Goal: Information Seeking & Learning: Learn about a topic

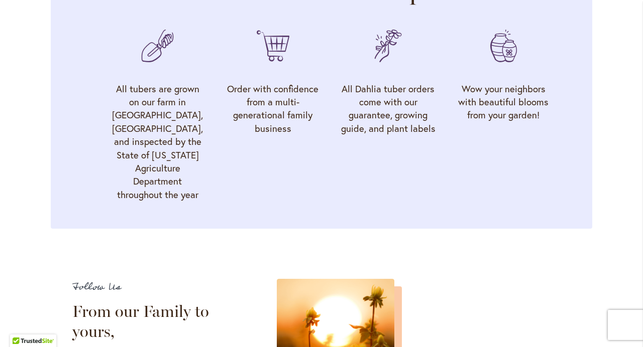
scroll to position [3224, 0]
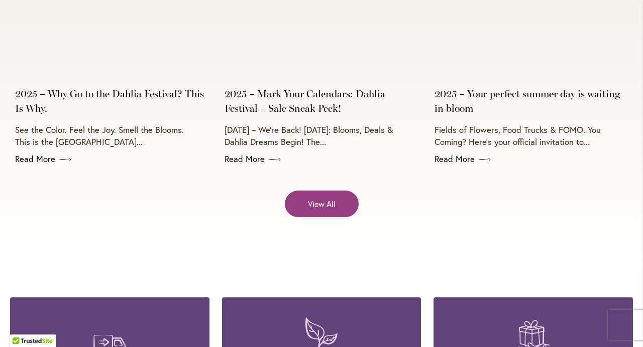
scroll to position [4027, 0]
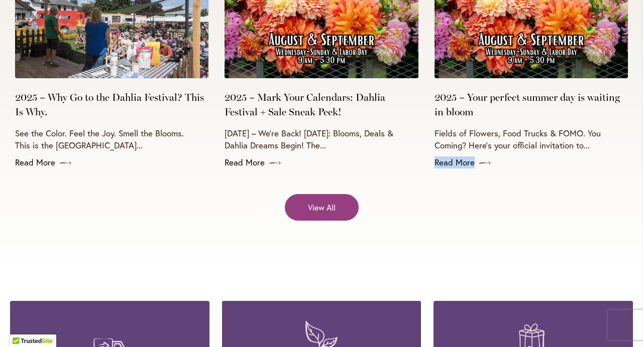
drag, startPoint x: 441, startPoint y: 180, endPoint x: 624, endPoint y: 161, distance: 184.7
click at [624, 161] on article "2025 – Your perfect summer day is waiting in bloom Fields of Flowers, Food Truc…" at bounding box center [530, 66] width 193 height 206
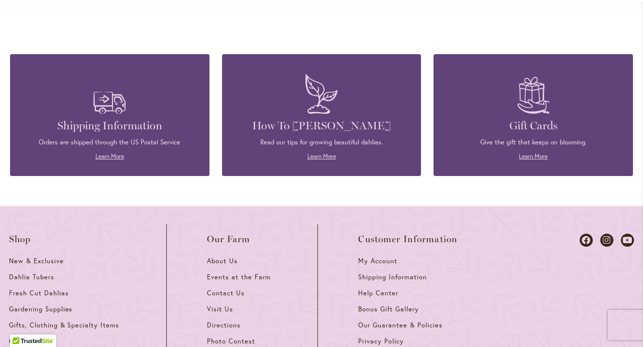
scroll to position [4278, 0]
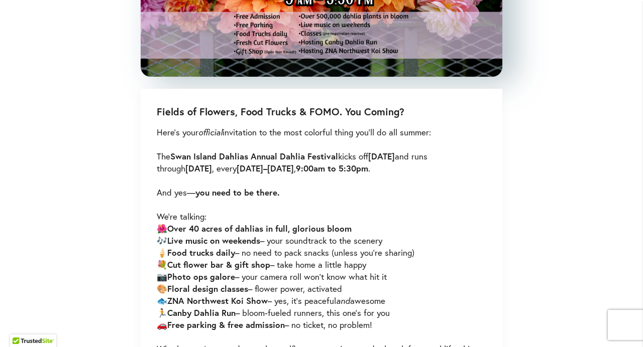
scroll to position [552, 0]
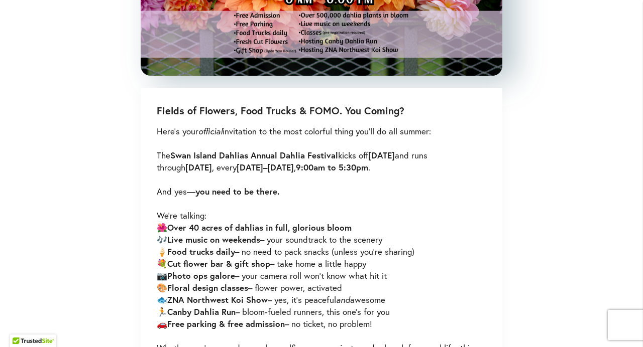
click at [552, 149] on div "Skip to Content Gift Shop & Office Open - Monday-Friday 9-4:30pm / Gift Shop Op…" at bounding box center [321, 241] width 643 height 1528
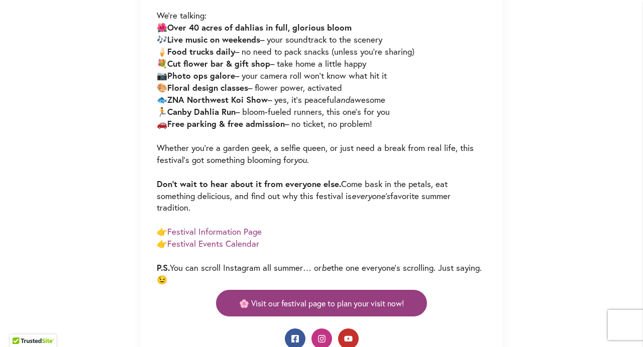
scroll to position [753, 0]
click at [562, 142] on div "Skip to Content Gift Shop & Office Open - Monday-Friday 9-4:30pm / Gift Shop Op…" at bounding box center [321, 41] width 643 height 1528
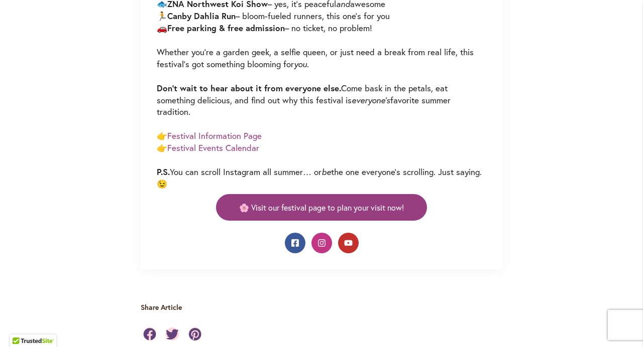
scroll to position [853, 0]
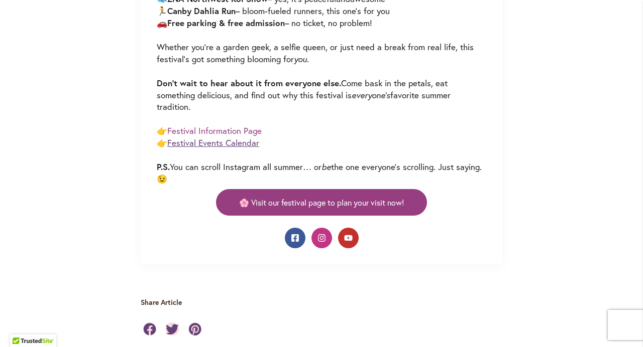
click at [186, 142] on link "Festival Events Calendar" at bounding box center [213, 143] width 92 height 12
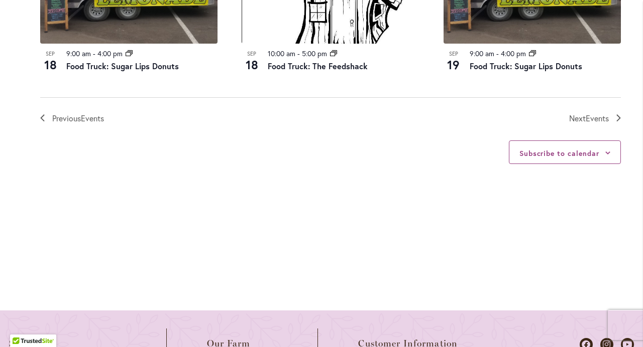
scroll to position [1324, 0]
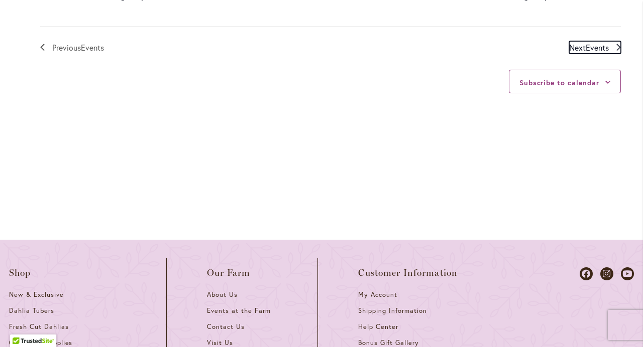
click at [594, 53] on span "Events" at bounding box center [596, 47] width 23 height 11
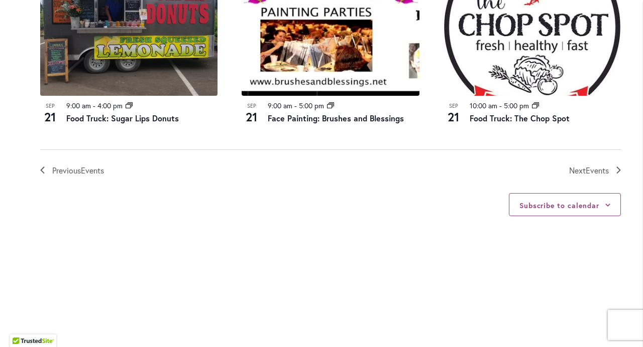
scroll to position [1208, 0]
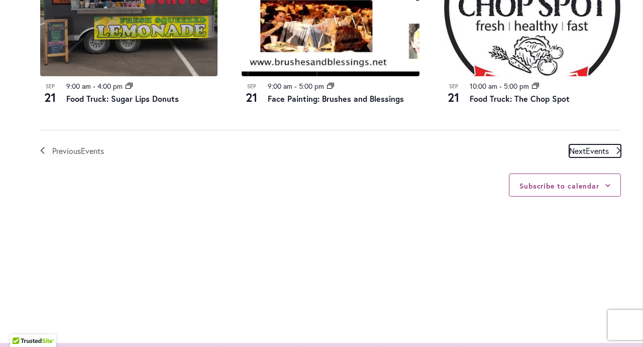
click at [596, 156] on span "Events" at bounding box center [596, 151] width 23 height 11
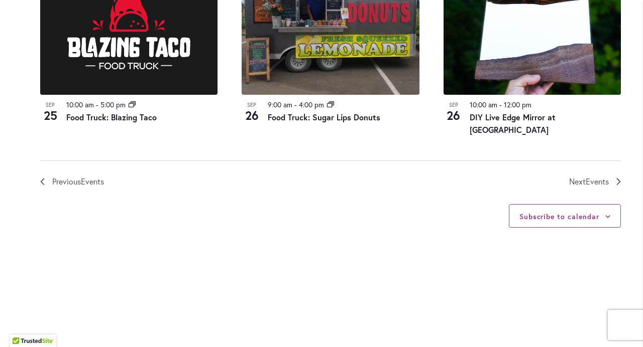
scroll to position [1216, 0]
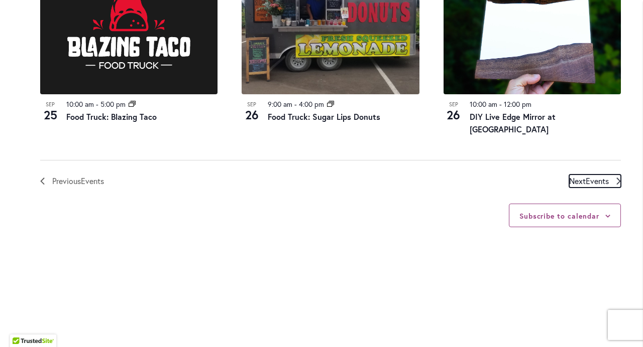
click at [593, 186] on span "Events" at bounding box center [596, 181] width 23 height 11
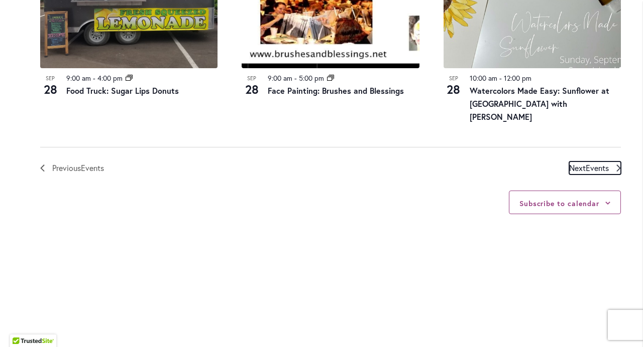
click at [581, 175] on span "Next Events" at bounding box center [589, 168] width 40 height 13
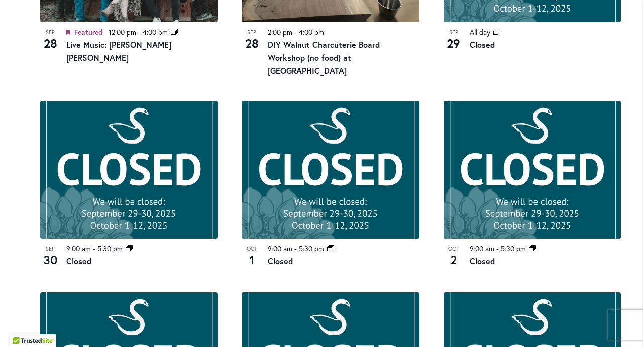
scroll to position [865, 0]
